Goal: Find specific page/section: Find specific page/section

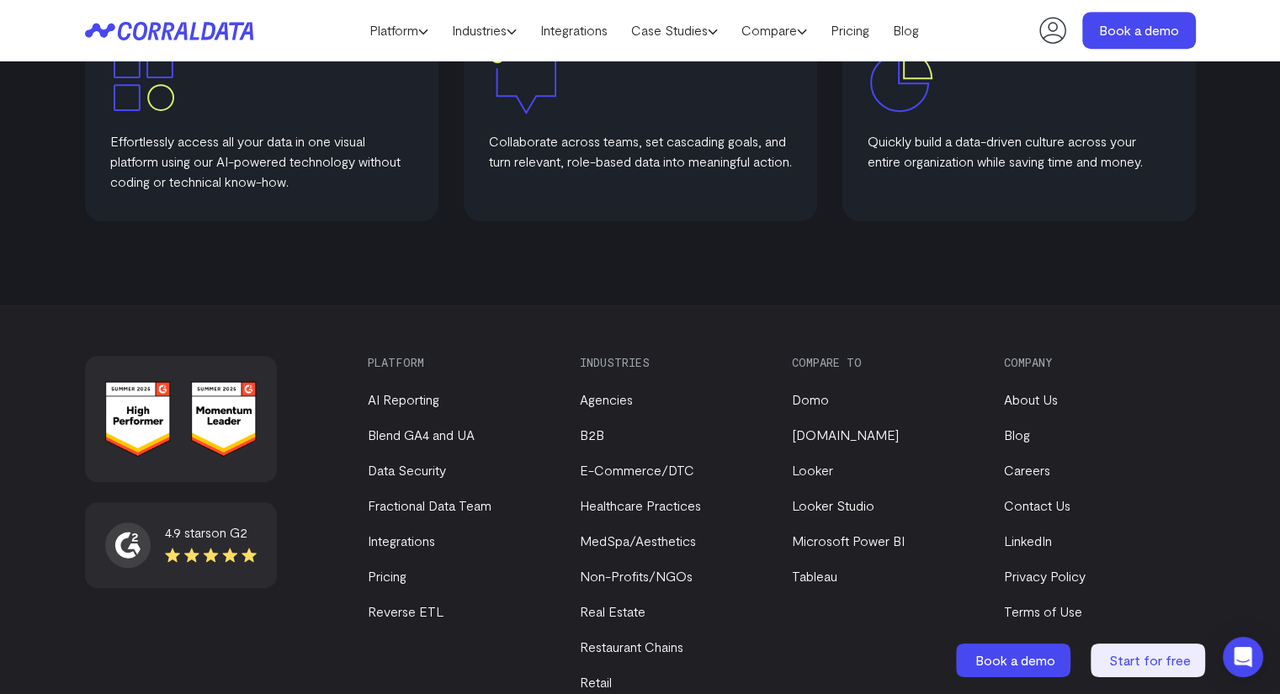
scroll to position [1133, 0]
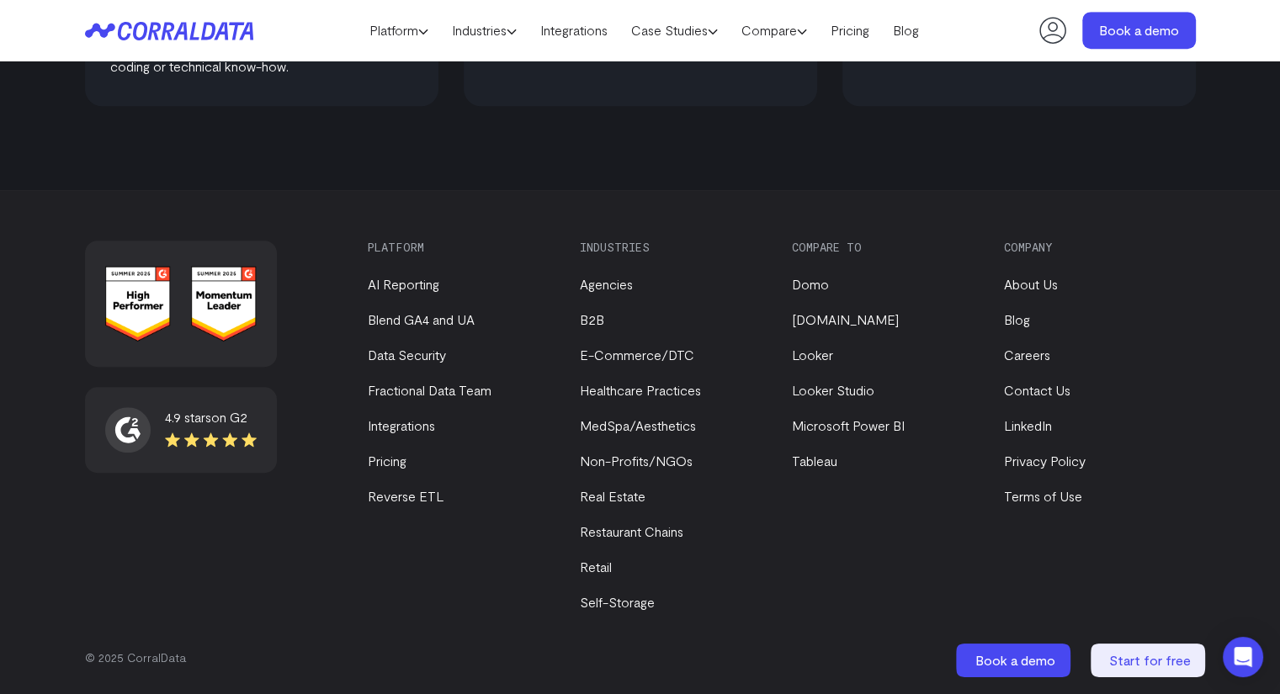
click at [1037, 274] on li "About Us" at bounding box center [1095, 284] width 183 height 20
click at [1037, 289] on link "About Us" at bounding box center [1031, 284] width 54 height 16
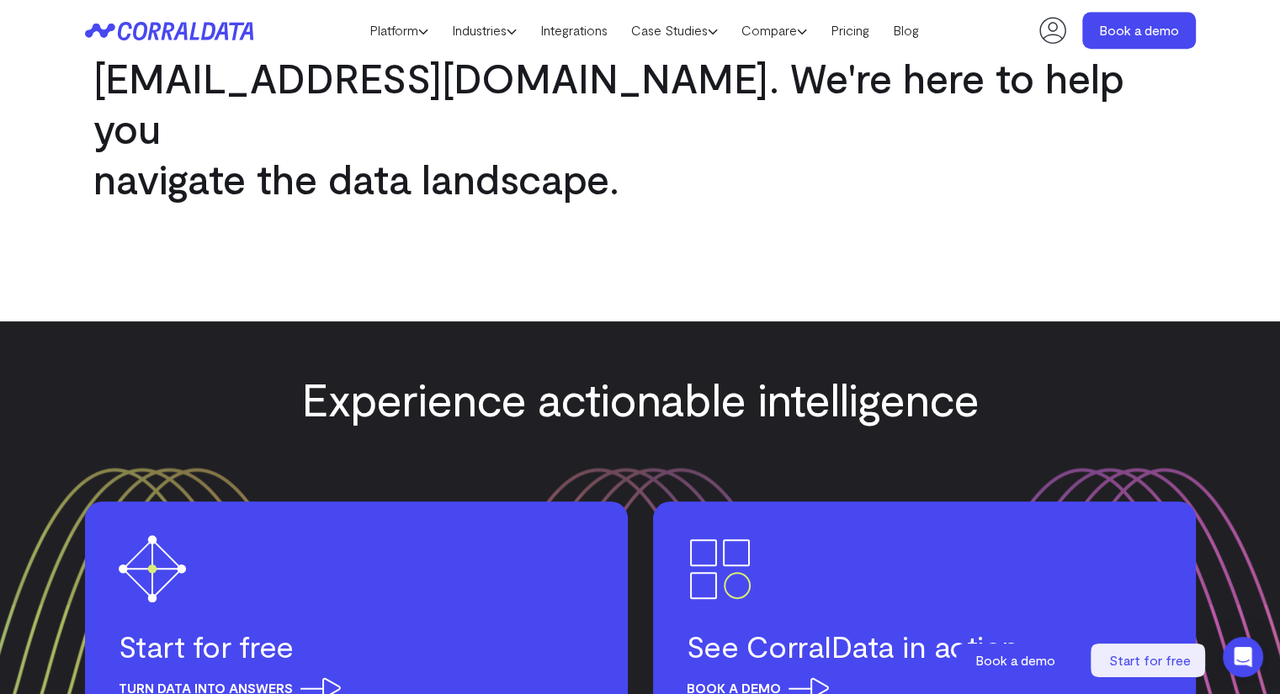
scroll to position [2144, 0]
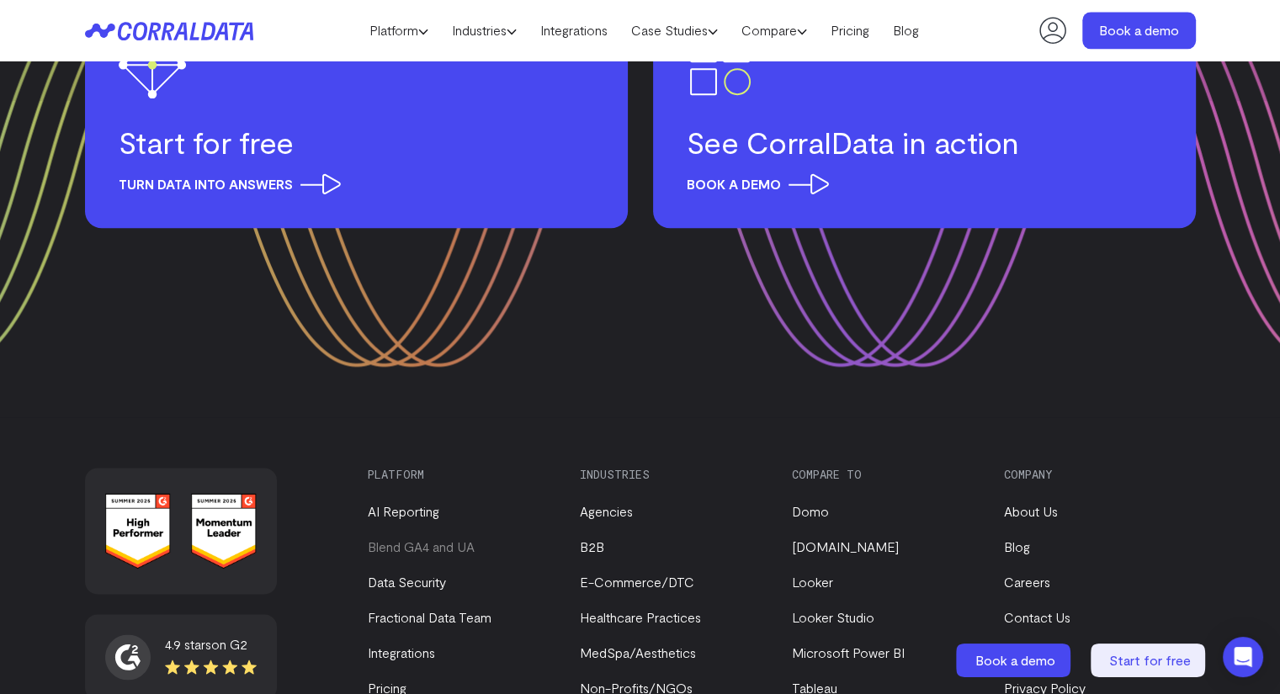
click at [446, 539] on link "Blend GA4 and UA" at bounding box center [421, 547] width 107 height 16
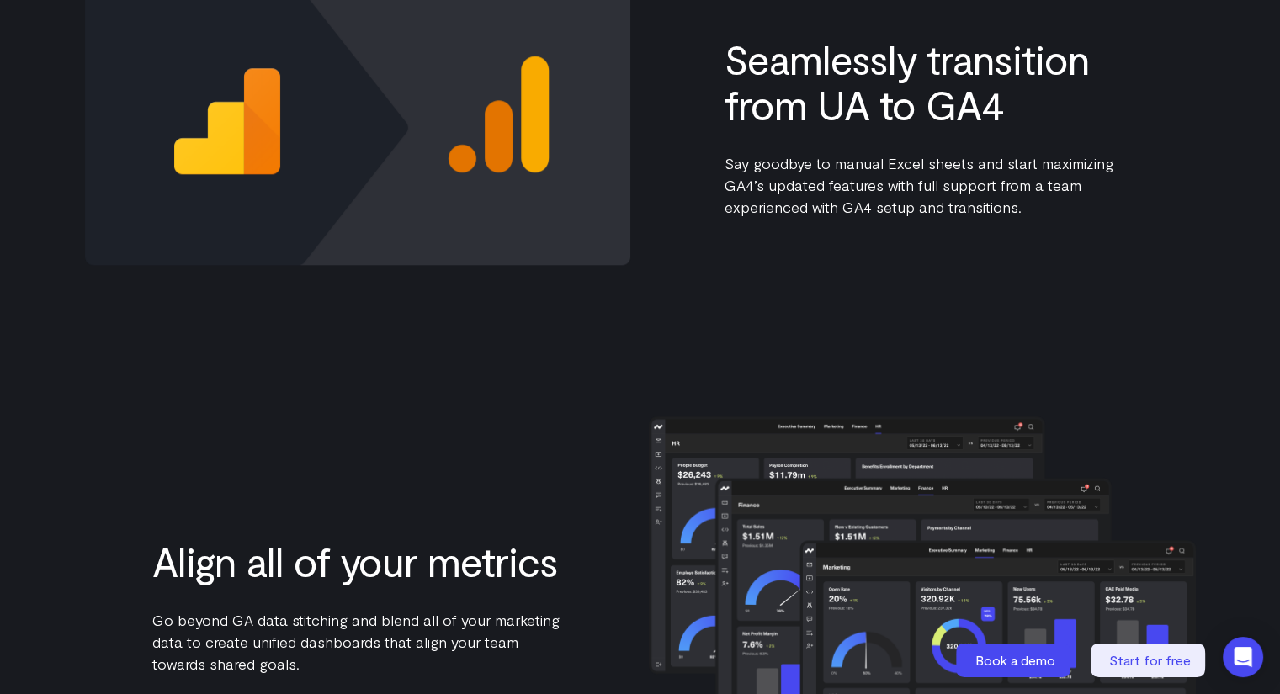
scroll to position [1816, 0]
